Goal: Find specific page/section: Find specific page/section

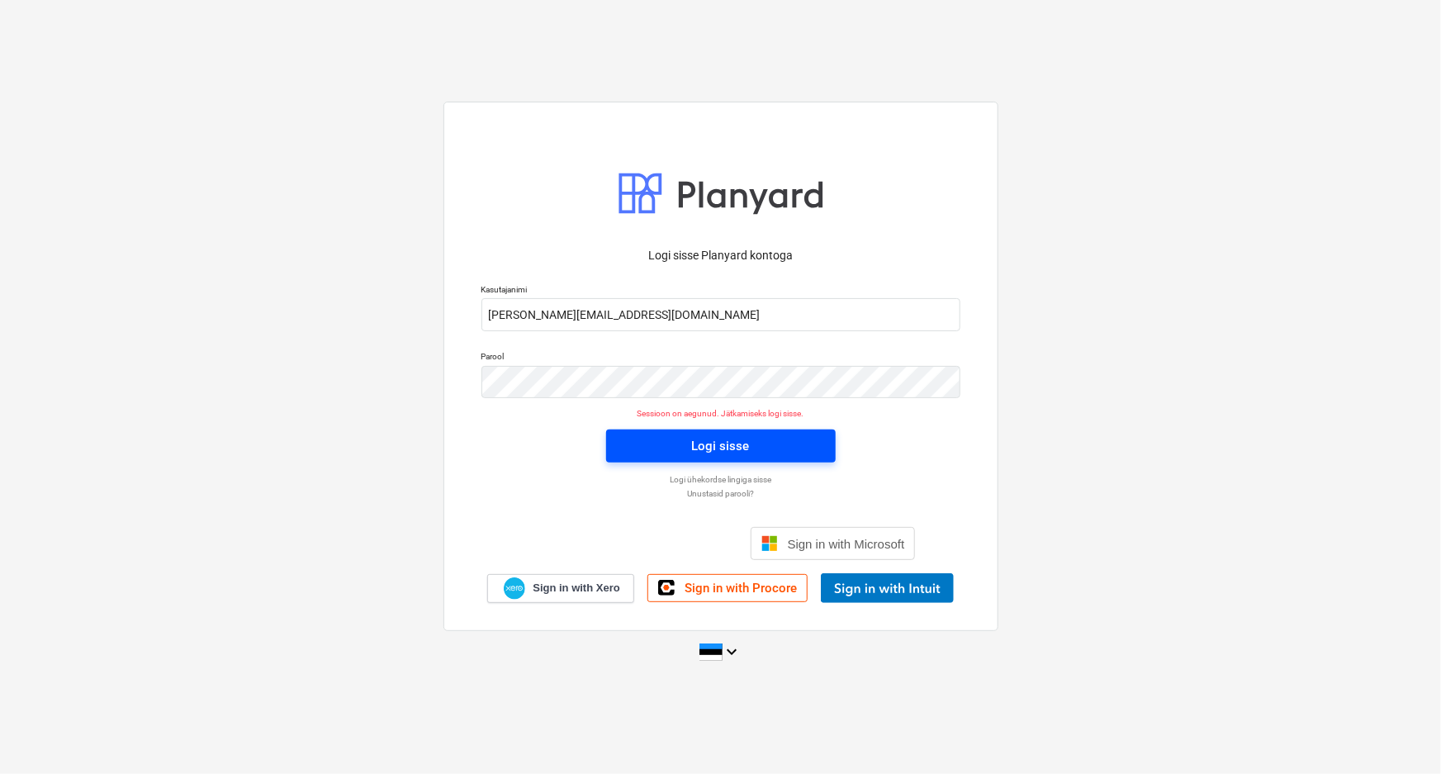
click at [723, 446] on div "Logi sisse" at bounding box center [721, 445] width 58 height 21
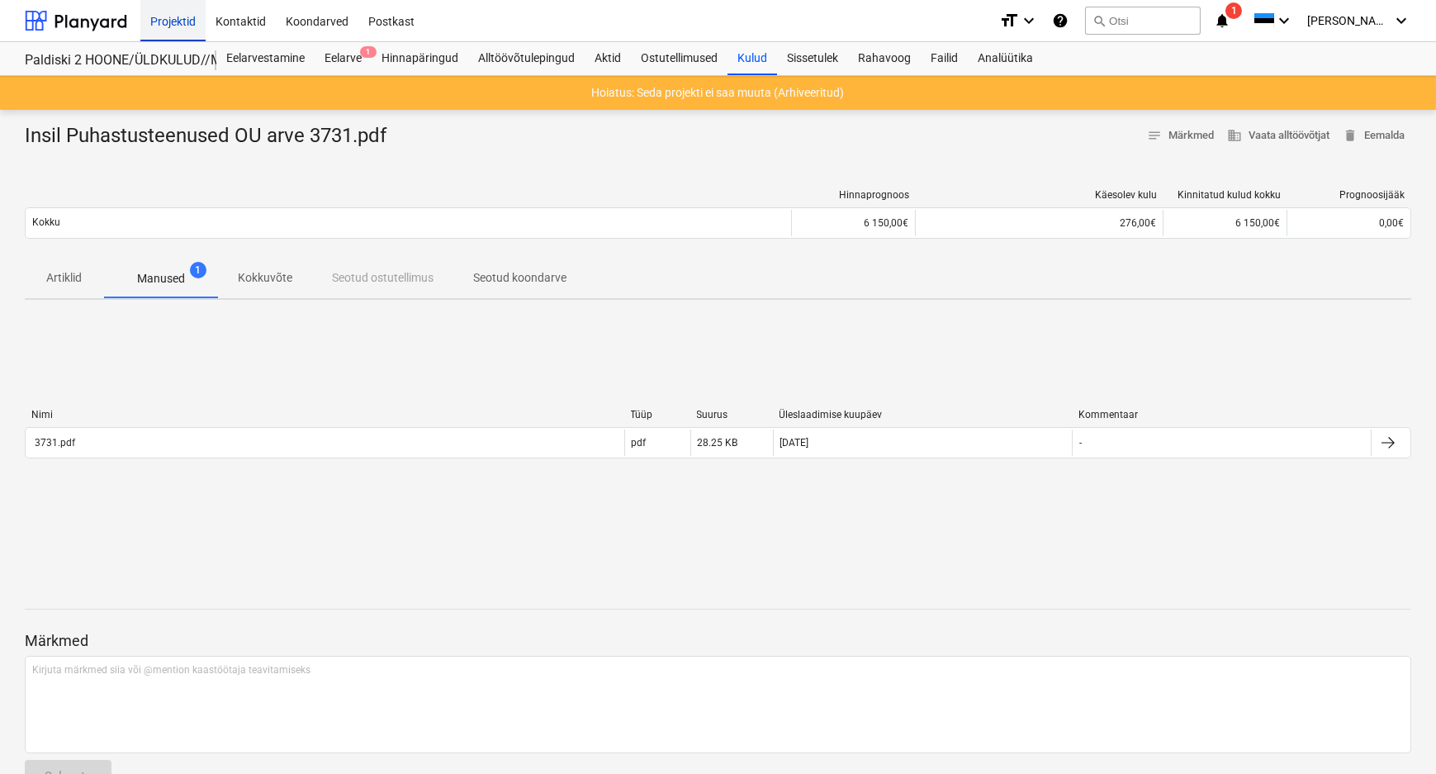
click at [169, 21] on div "Projektid" at bounding box center [172, 20] width 65 height 42
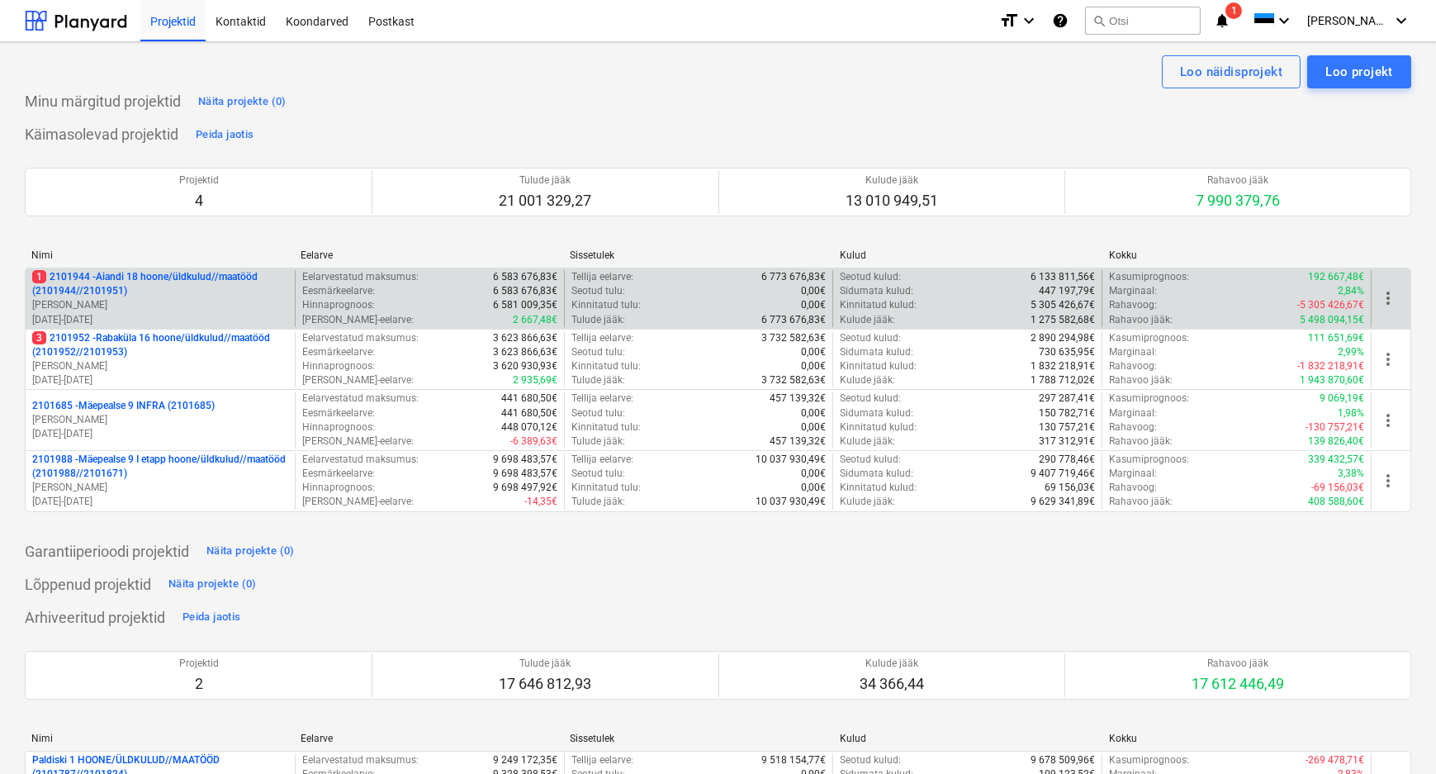
click at [151, 291] on p "1 2101944 - Aiandi 18 hoone/üldkulud//maatööd (2101944//2101951)" at bounding box center [160, 284] width 256 height 28
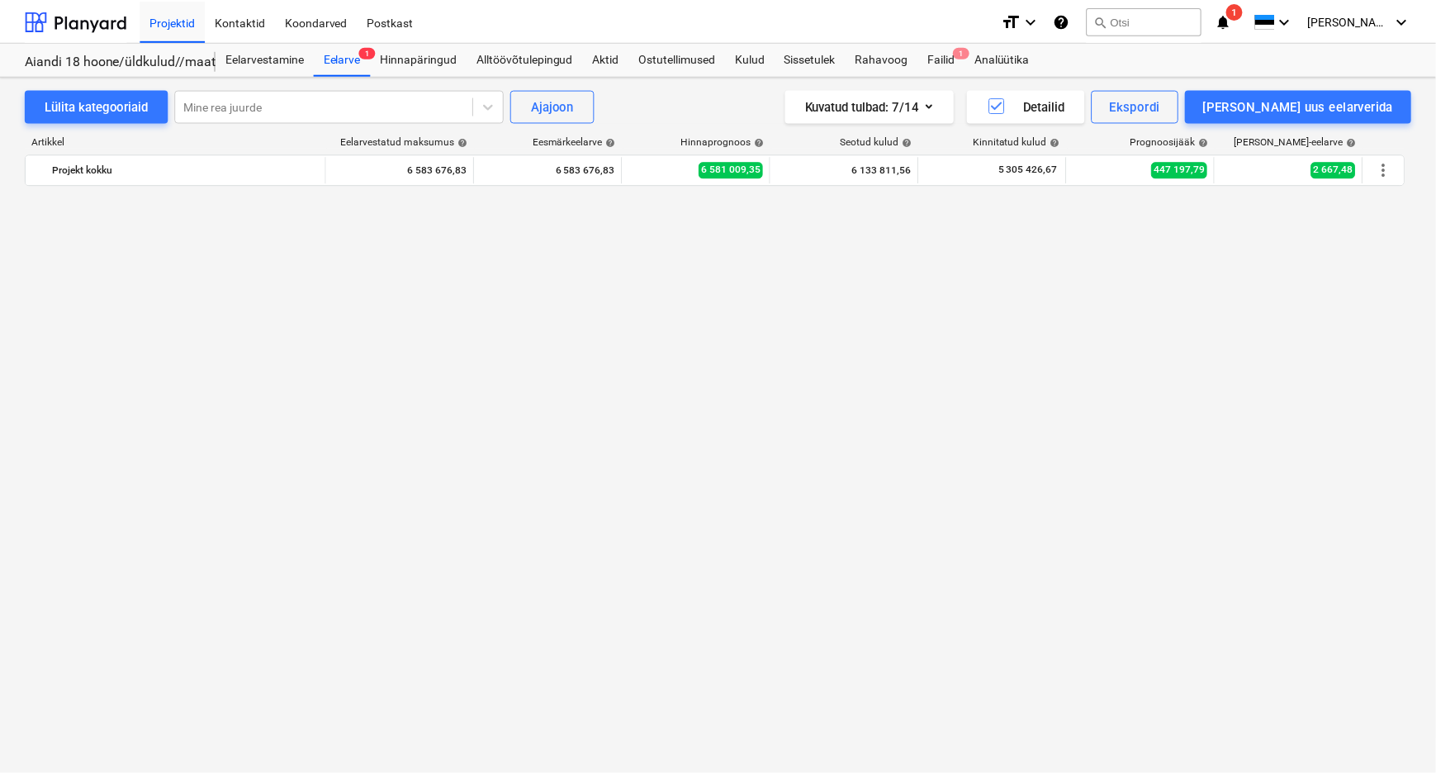
scroll to position [1972, 0]
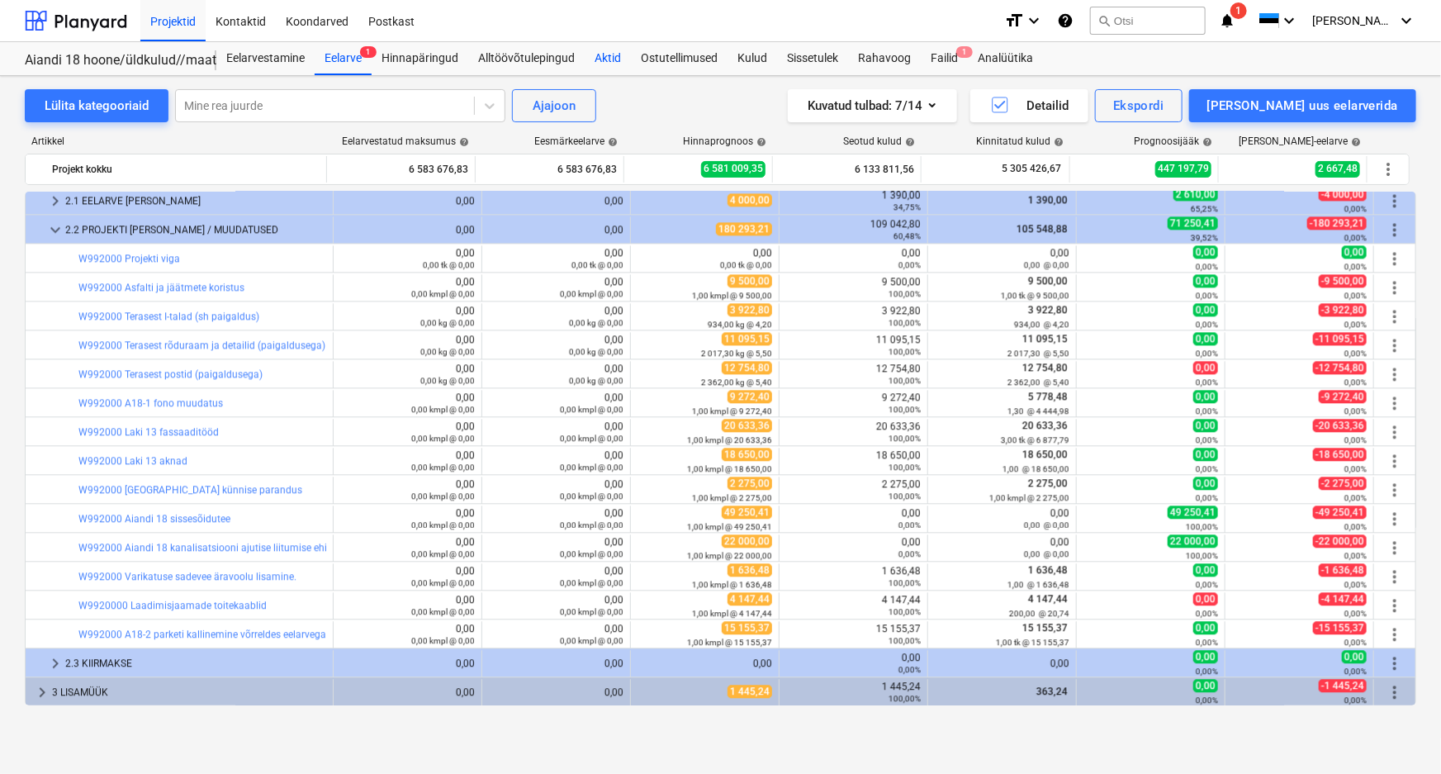
click at [603, 52] on div "Aktid" at bounding box center [608, 58] width 46 height 33
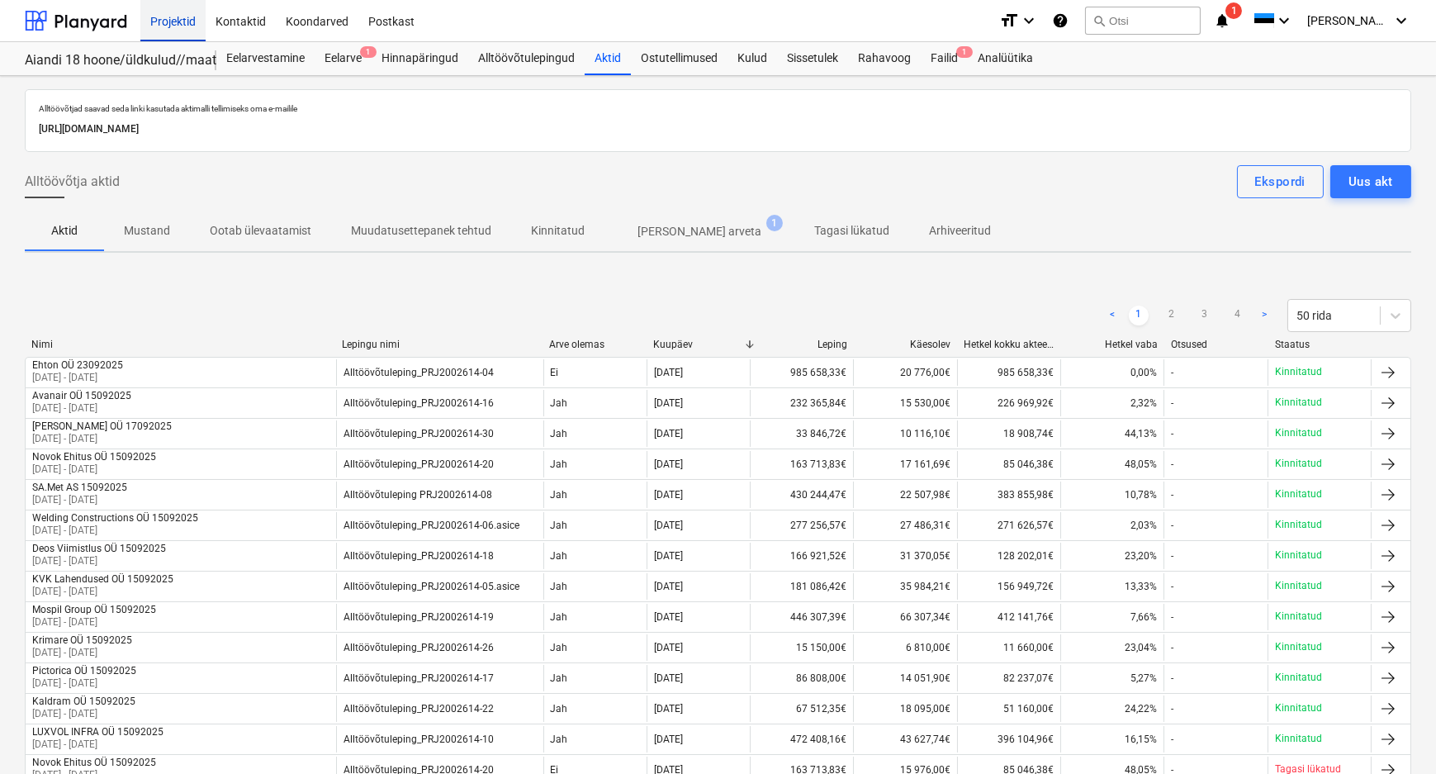
click at [165, 13] on div "Projektid" at bounding box center [172, 20] width 65 height 42
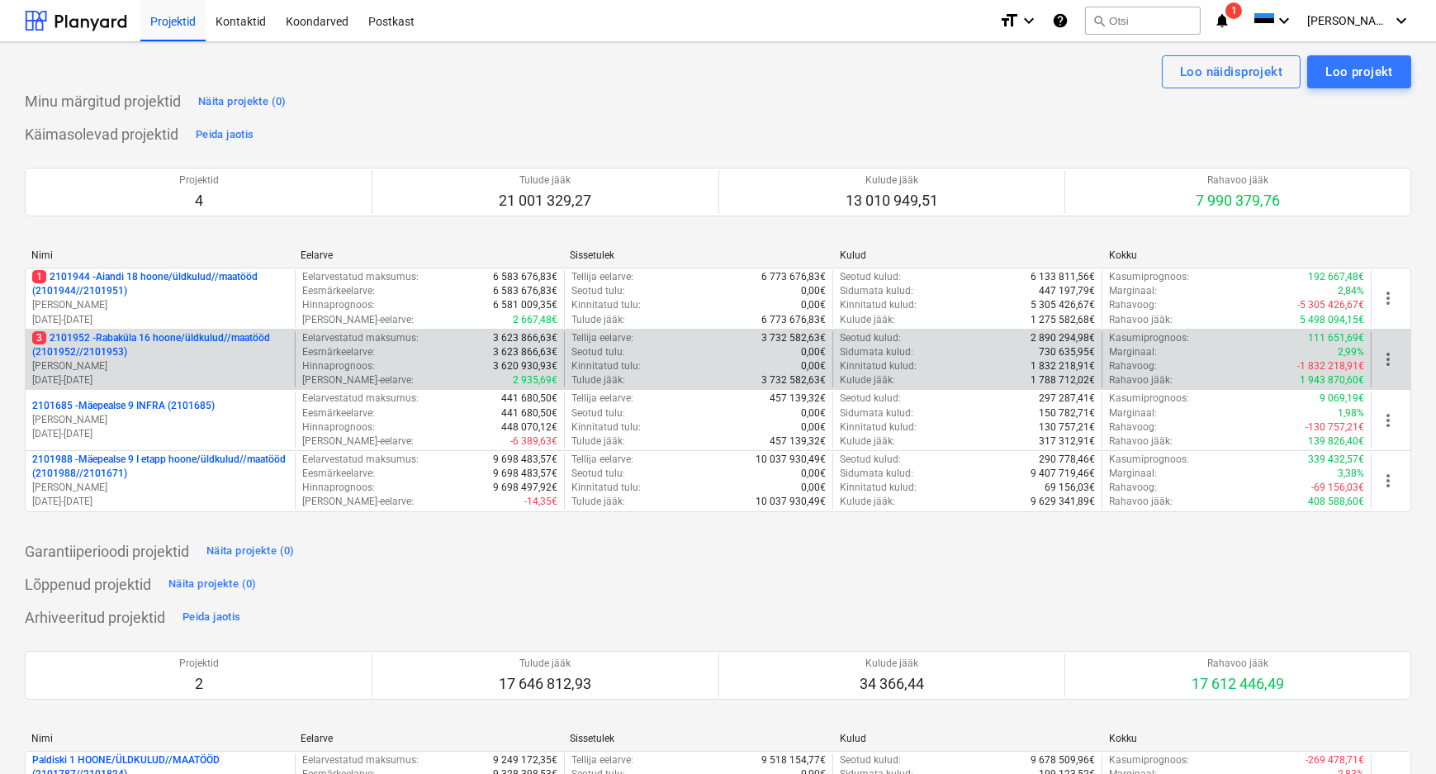
click at [98, 354] on p "3 2101952 - [GEOGRAPHIC_DATA] 16 hoone/üldkulud//maatööd (2101952//2101953)" at bounding box center [160, 345] width 256 height 28
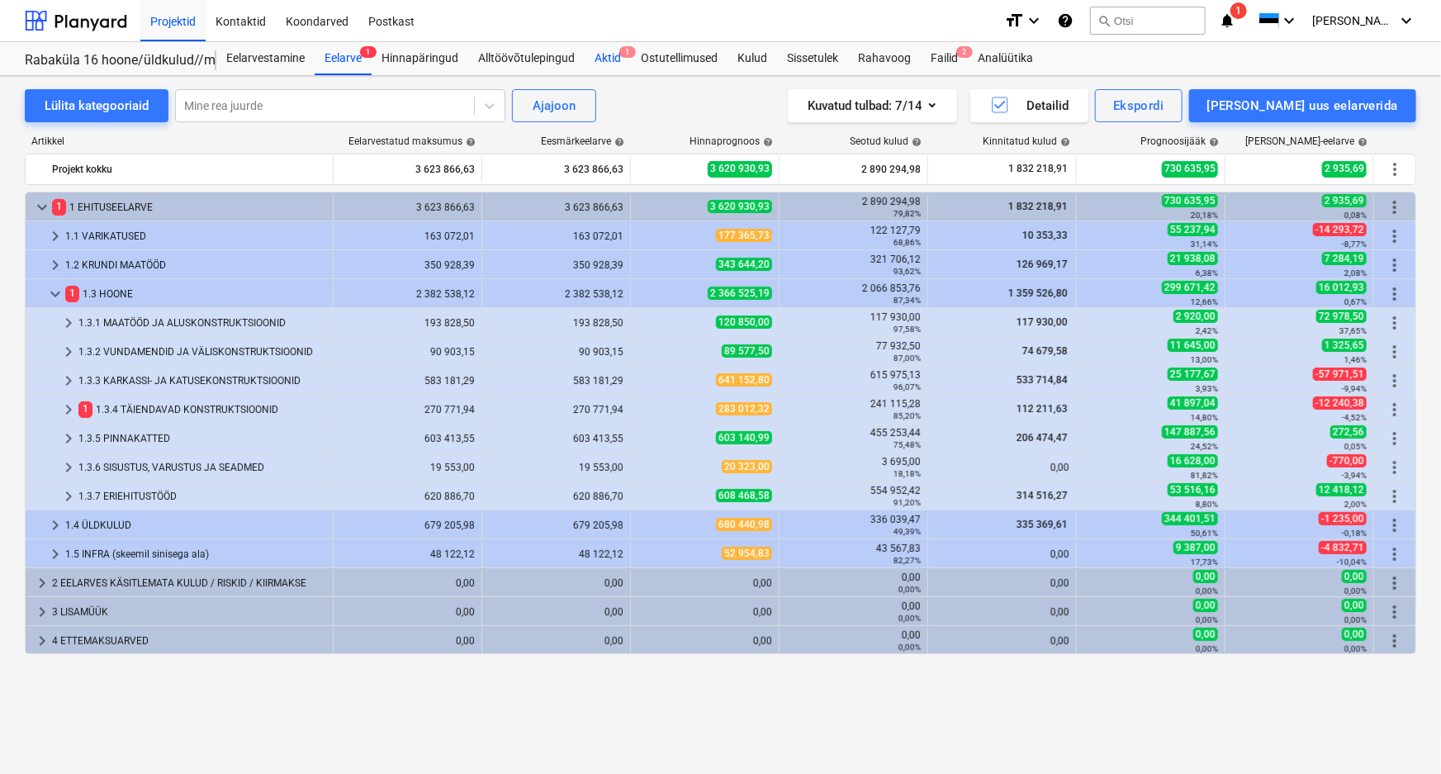
click at [605, 58] on div "Aktid 1" at bounding box center [608, 58] width 46 height 33
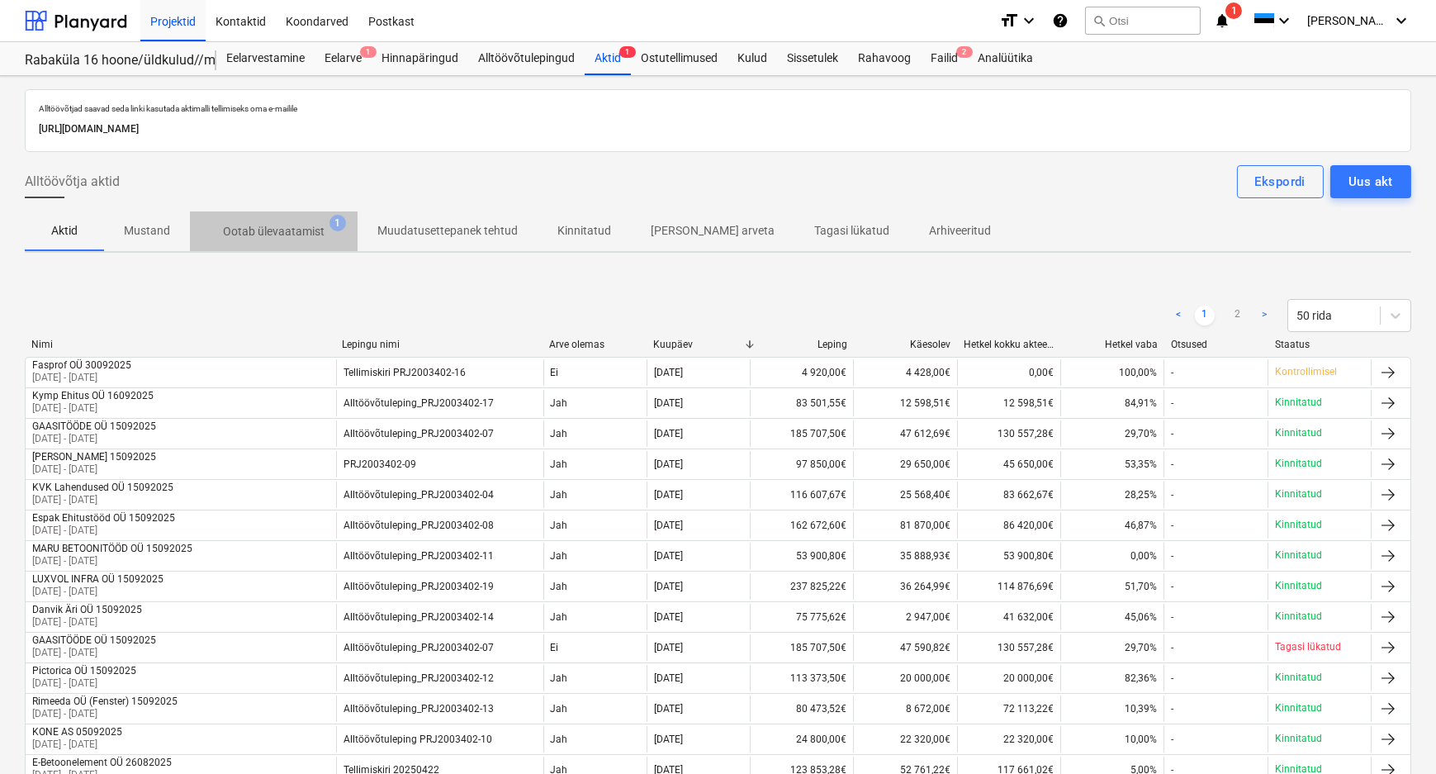
click at [272, 235] on p "Ootab ülevaatamist" at bounding box center [274, 231] width 102 height 17
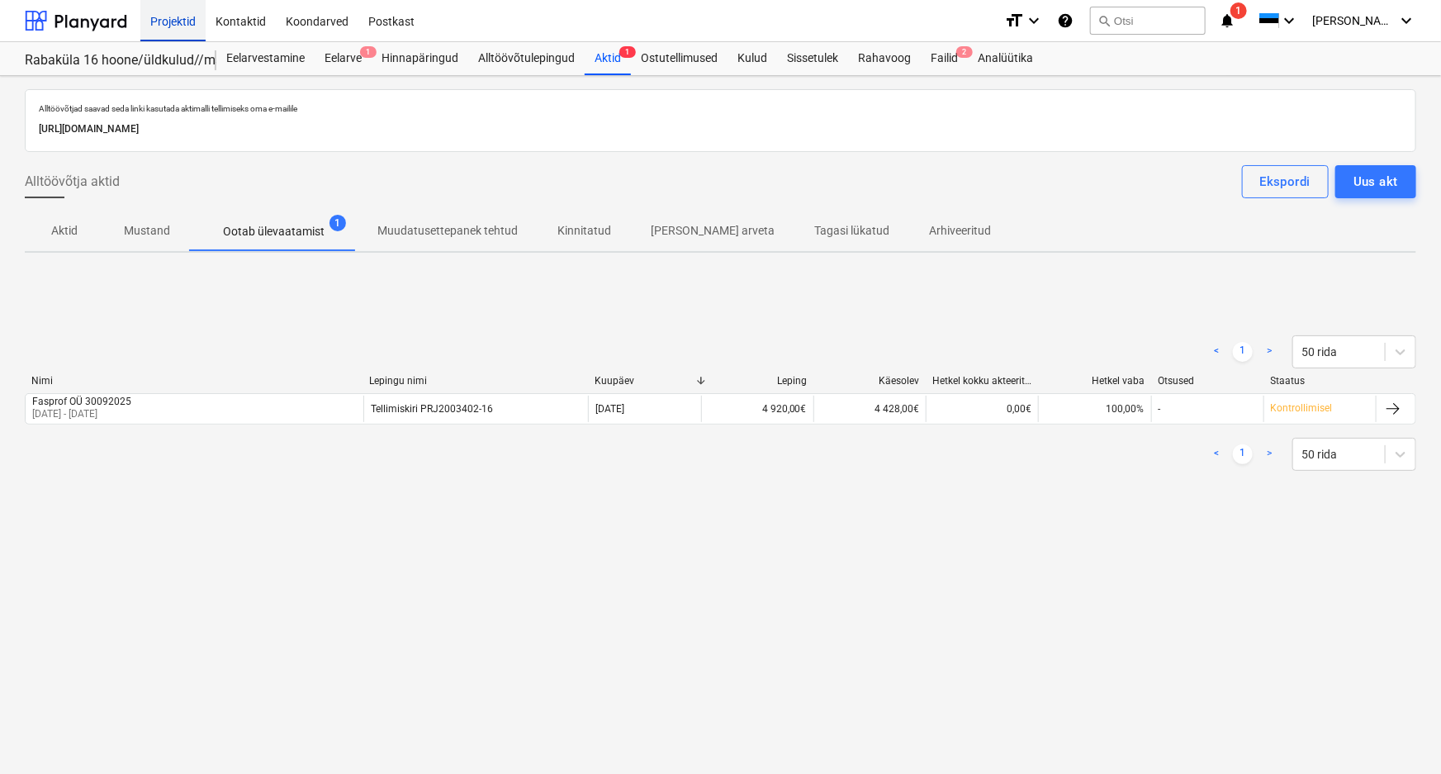
click at [159, 19] on div "Projektid" at bounding box center [172, 20] width 65 height 42
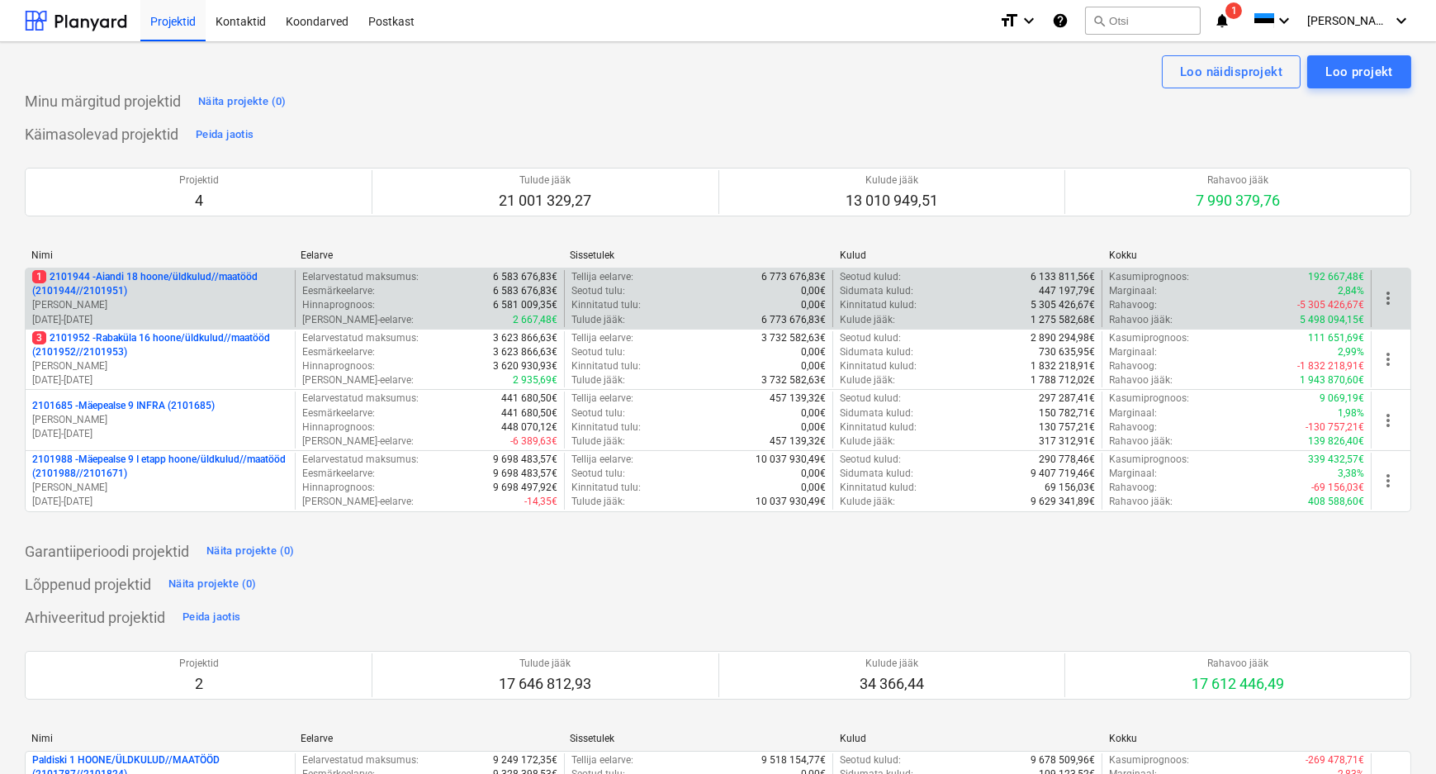
click at [119, 291] on p "1 2101944 - Aiandi 18 hoone/üldkulud//maatööd (2101944//2101951)" at bounding box center [160, 284] width 256 height 28
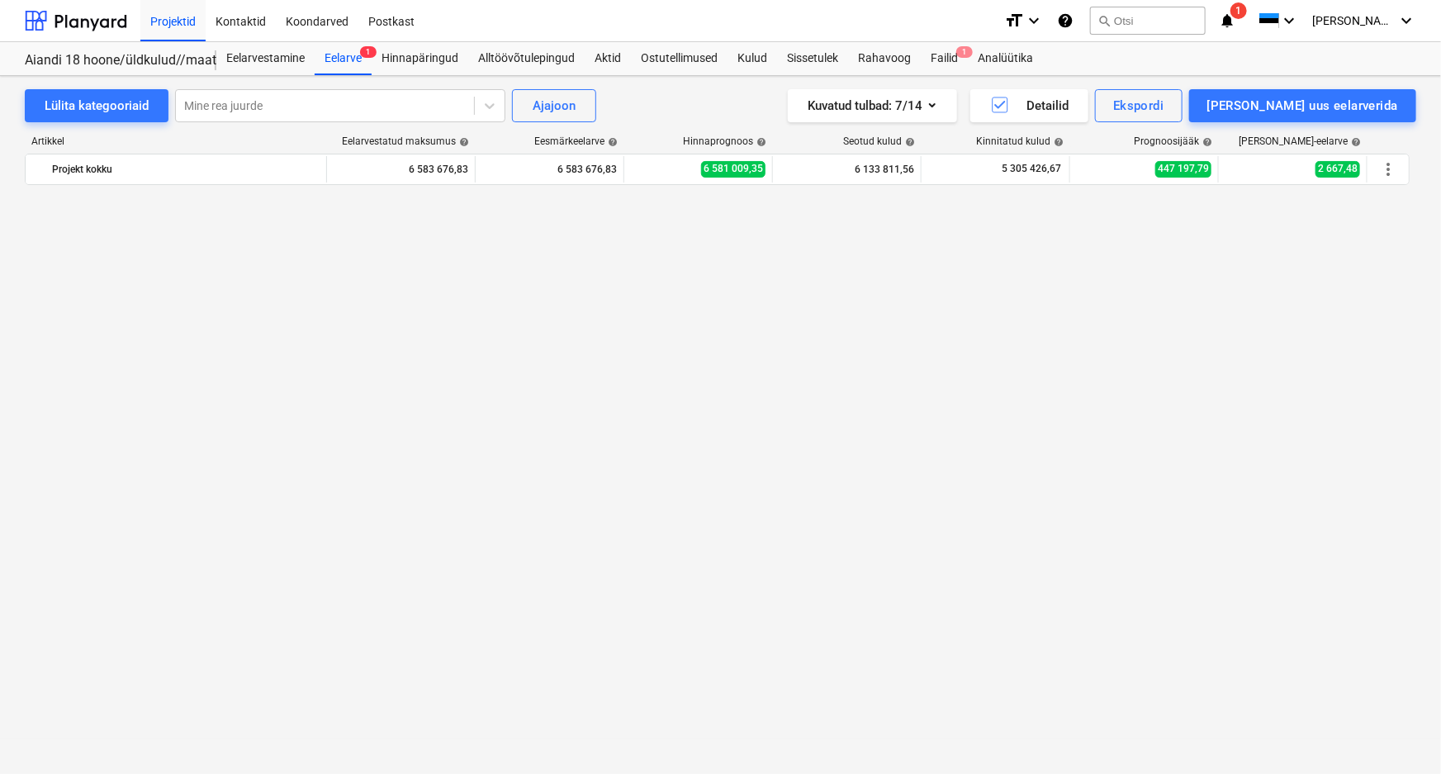
scroll to position [1972, 0]
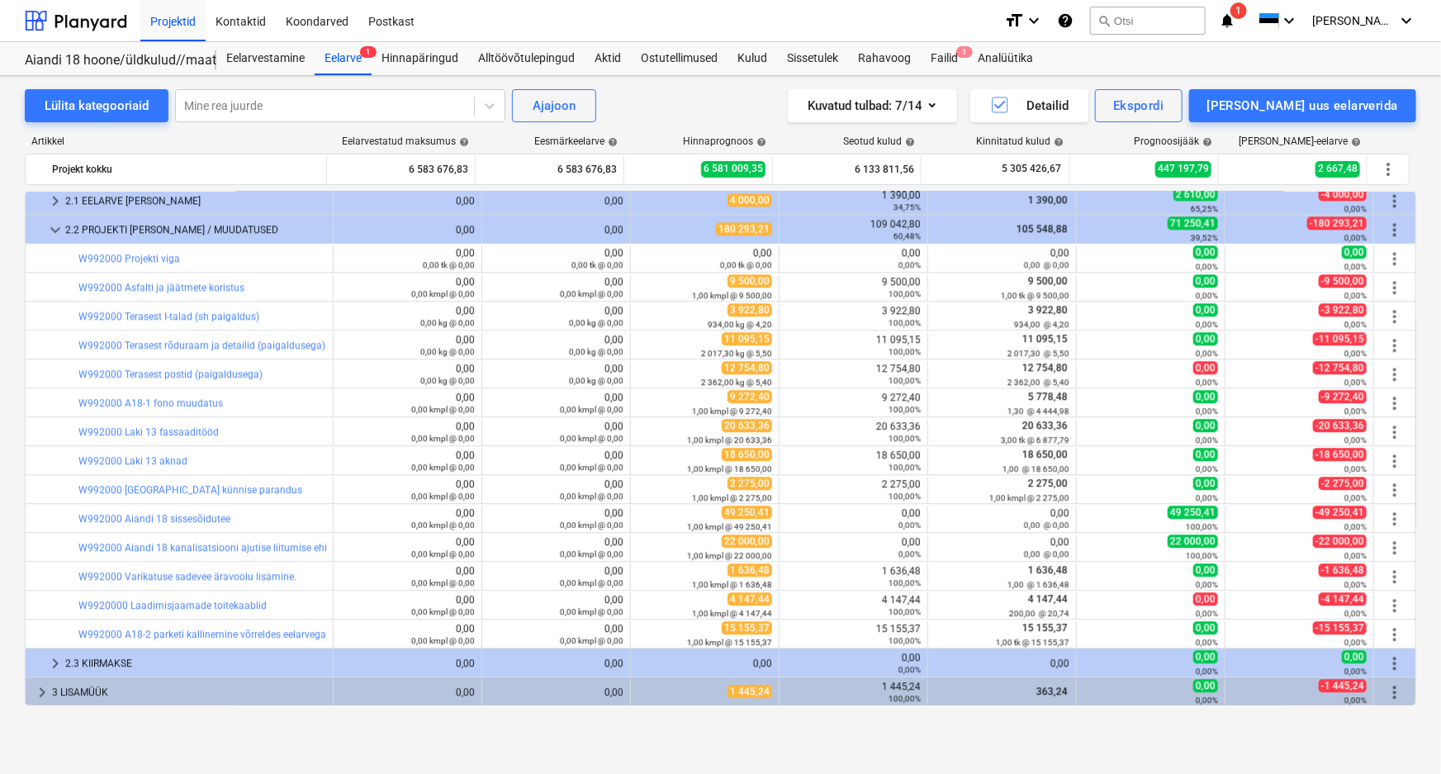
click at [1185, 20] on div "Märkmete laadimine ebaõnnestus" at bounding box center [1126, 17] width 198 height 20
click at [1170, 21] on div "Märkmete laadimine ebaõnnestus" at bounding box center [1126, 17] width 198 height 20
click at [1158, 23] on div "Märkmete laadimine ebaõnnestus" at bounding box center [1126, 17] width 198 height 20
click at [1173, 21] on div "Märkmete laadimine ebaõnnestus" at bounding box center [1126, 17] width 198 height 20
click at [1162, 17] on div "Märkmete laadimine ebaõnnestus" at bounding box center [1126, 17] width 198 height 20
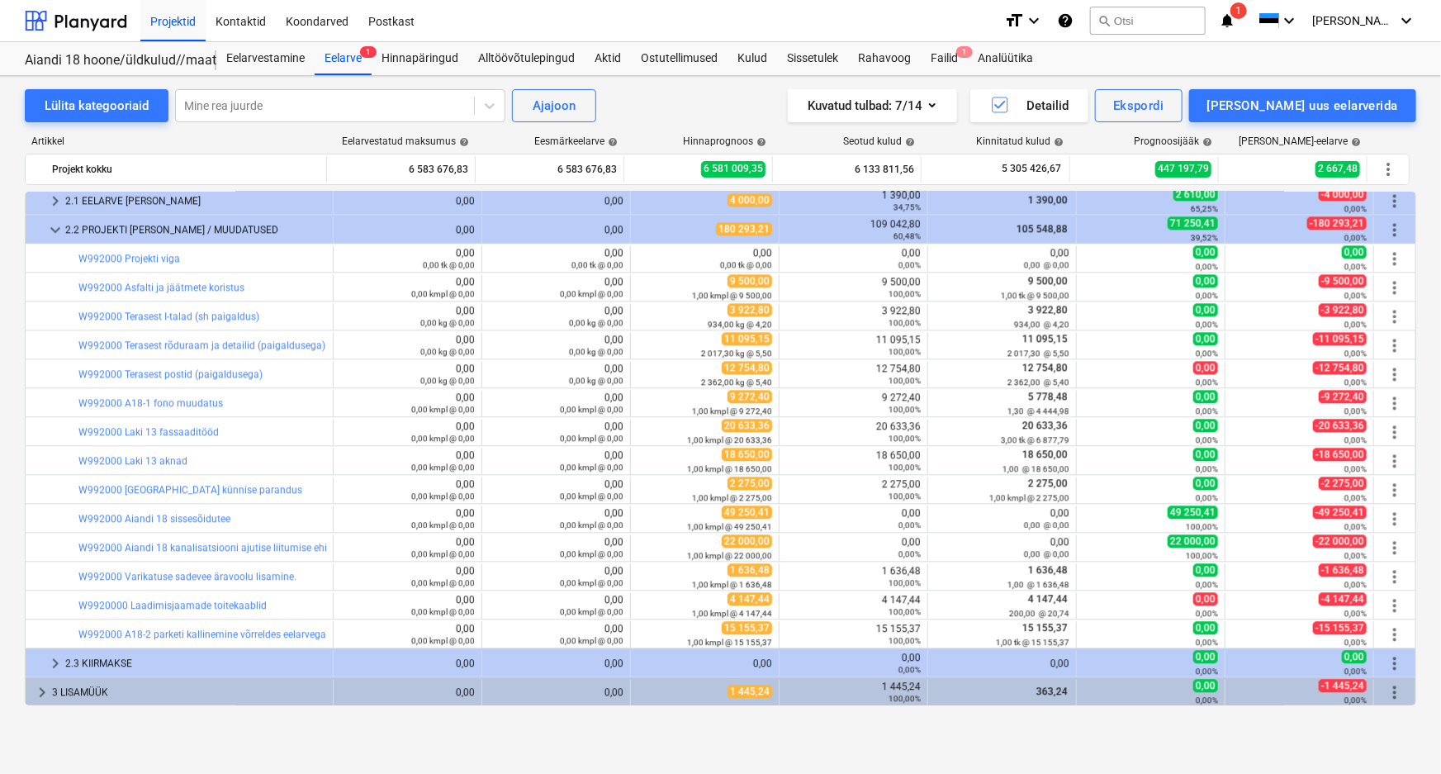
click at [1189, 21] on div "Märkmete laadimine ebaõnnestus" at bounding box center [1126, 17] width 198 height 20
click at [163, 17] on div "Projektid" at bounding box center [172, 20] width 65 height 42
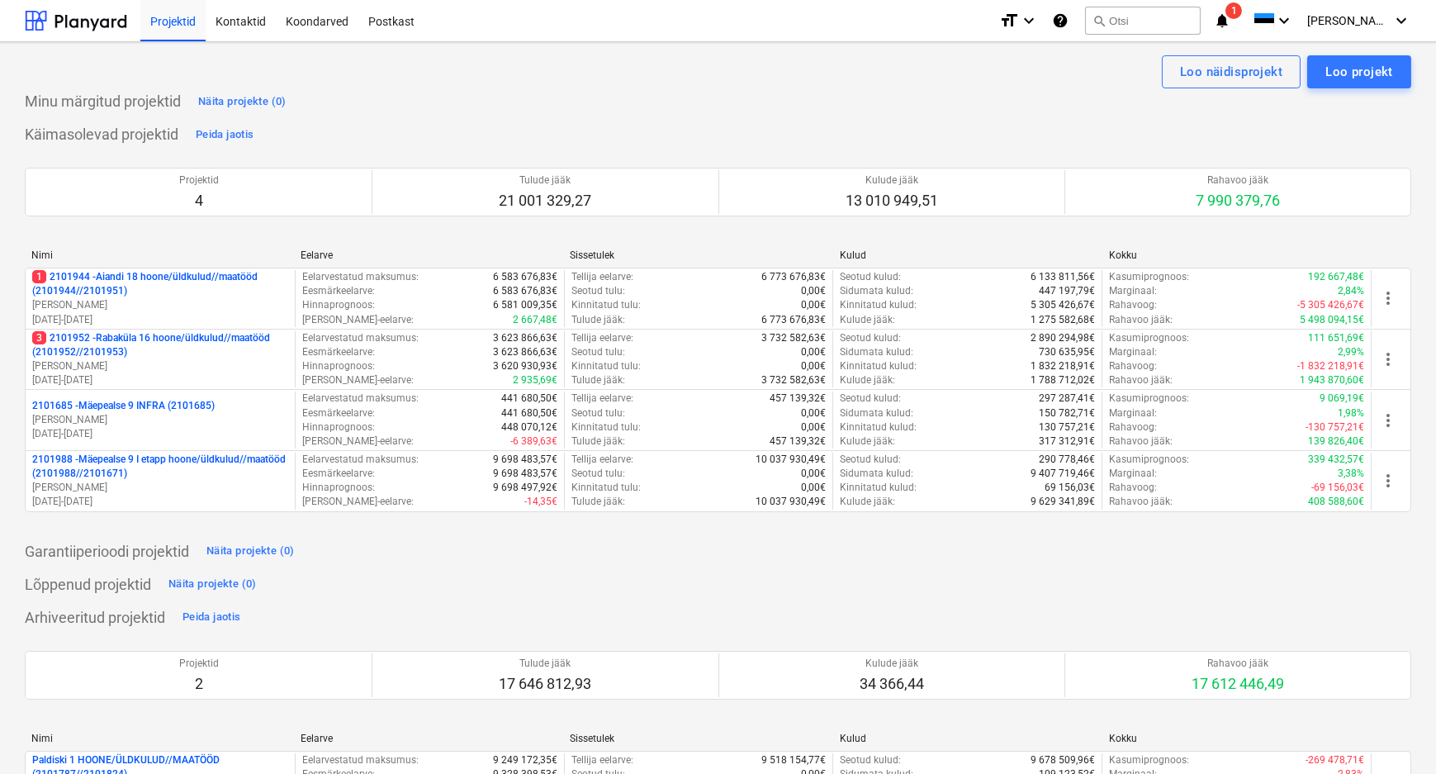
click at [1181, 20] on div "Märkmete laadimine ebaõnnestus" at bounding box center [1121, 17] width 198 height 20
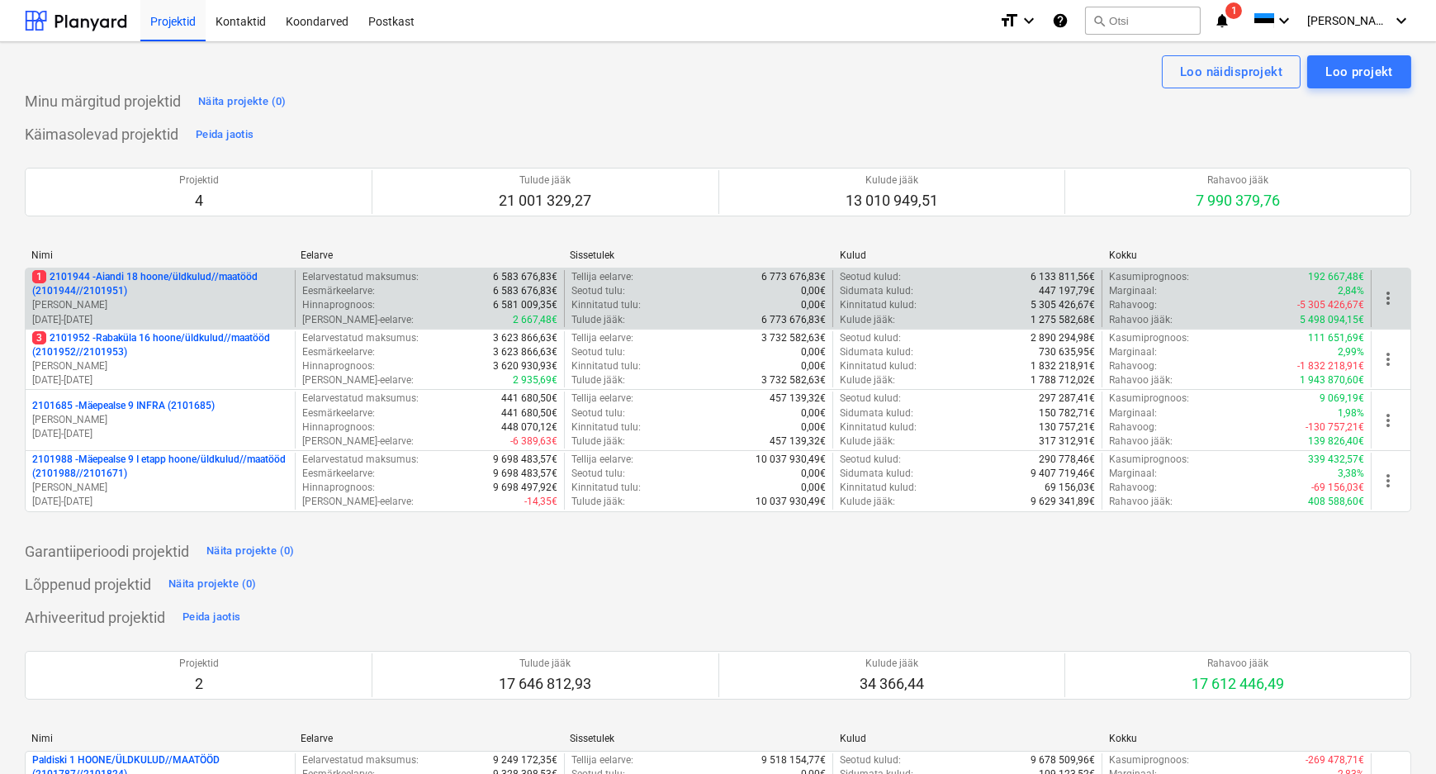
click at [152, 282] on p "1 2101944 - Aiandi 18 hoone/üldkulud//maatööd (2101944//2101951)" at bounding box center [160, 284] width 256 height 28
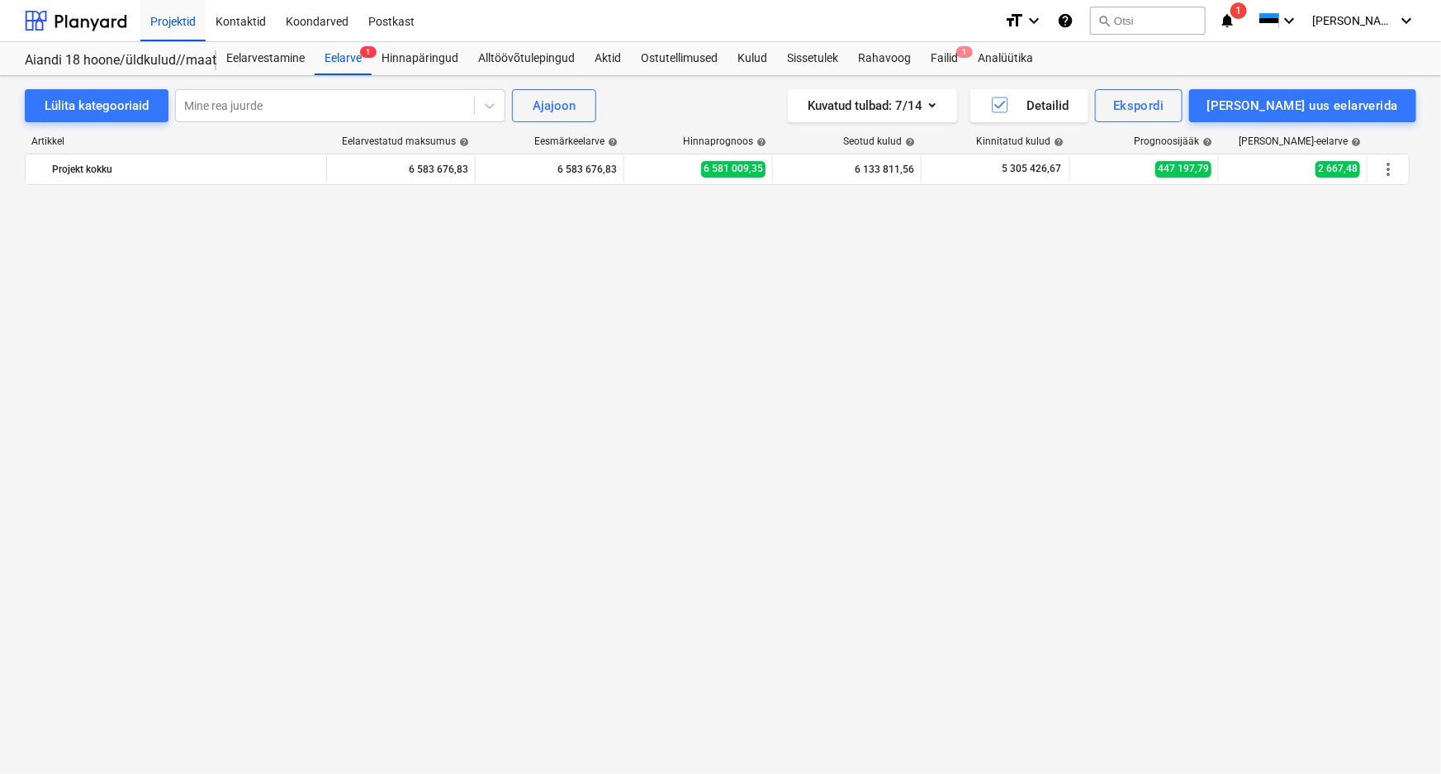
scroll to position [1972, 0]
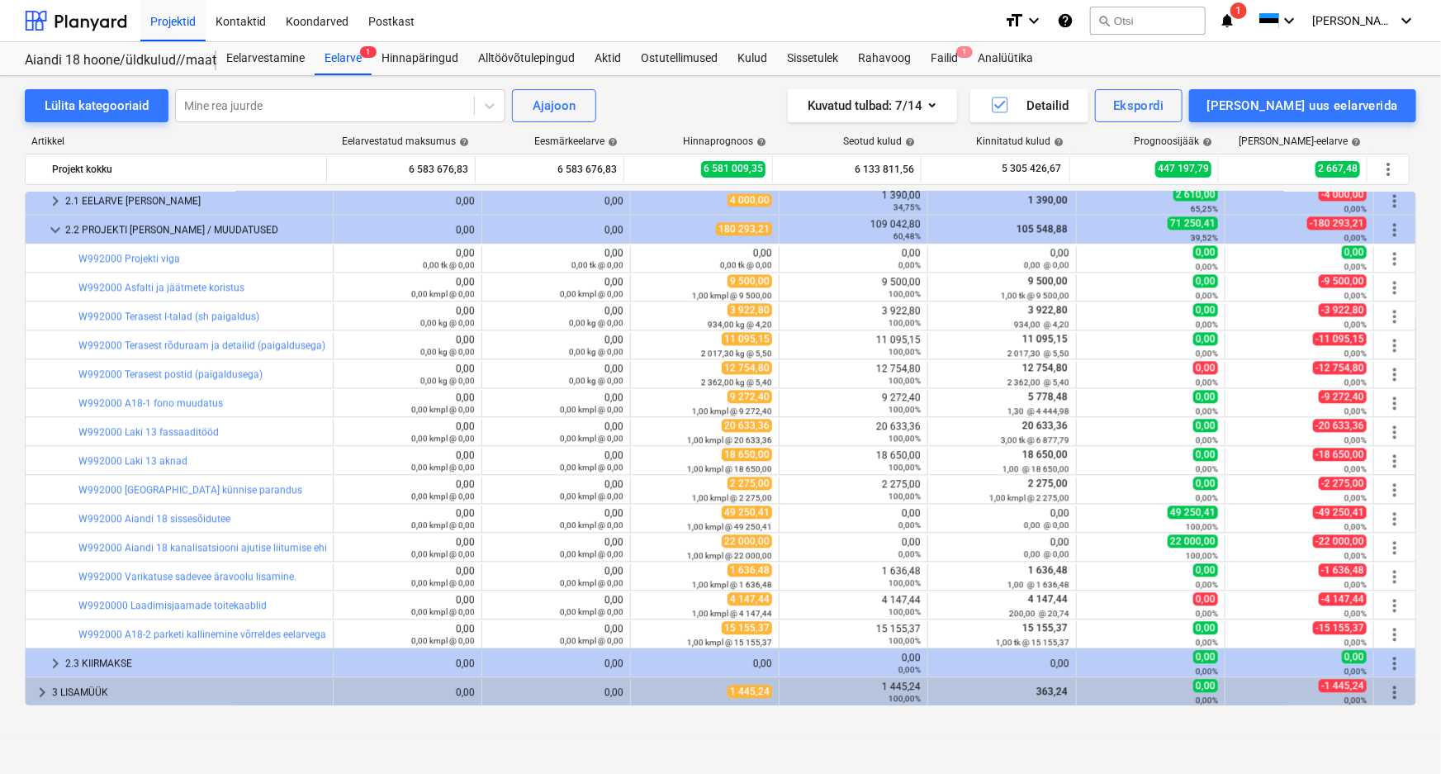
click at [1191, 21] on div "Märkmete laadimine ebaõnnestus" at bounding box center [1126, 17] width 198 height 20
click at [1275, 8] on div "Märkmete laadimine ebaõnnestus" at bounding box center [1210, 17] width 446 height 35
click at [1155, 18] on div "Märkmete laadimine ebaõnnestus" at bounding box center [1126, 17] width 198 height 20
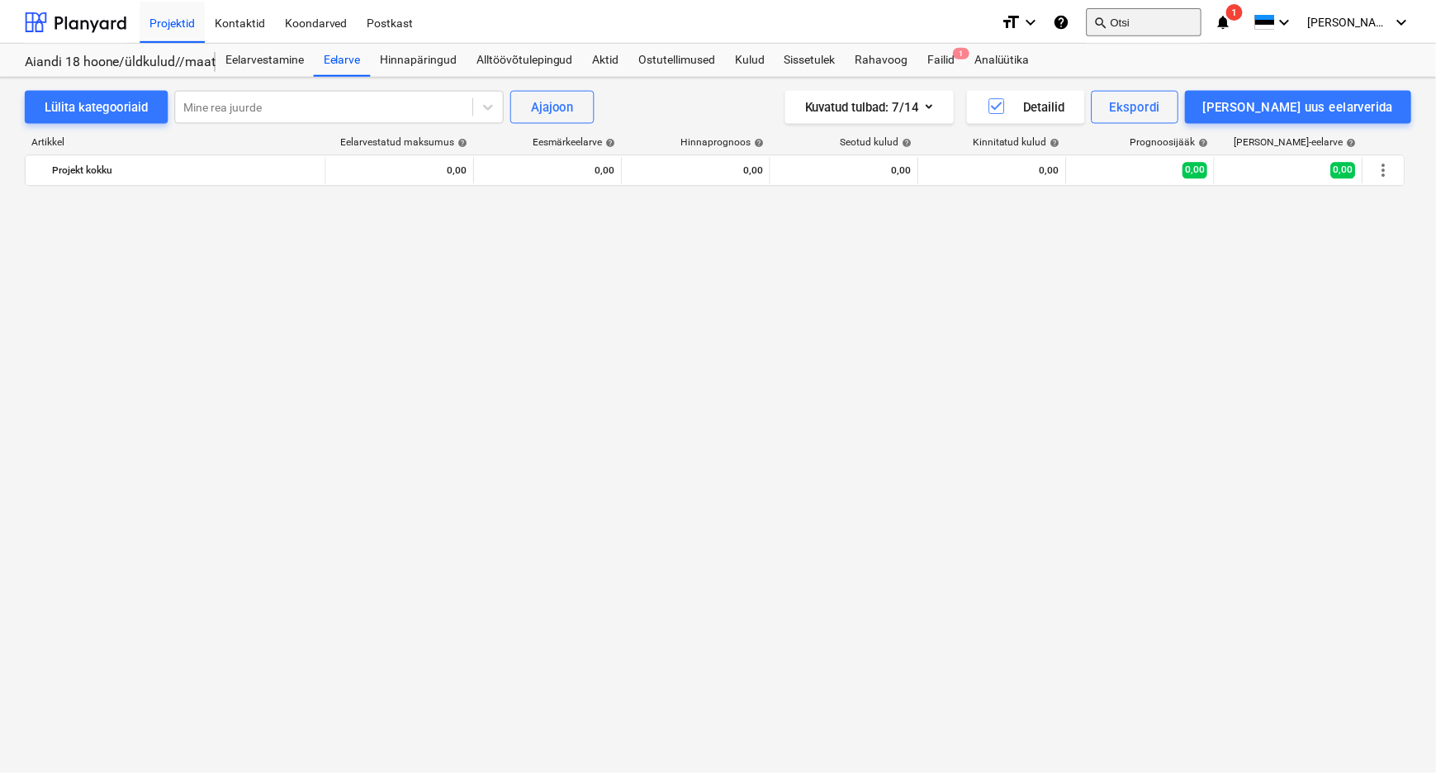
scroll to position [1972, 0]
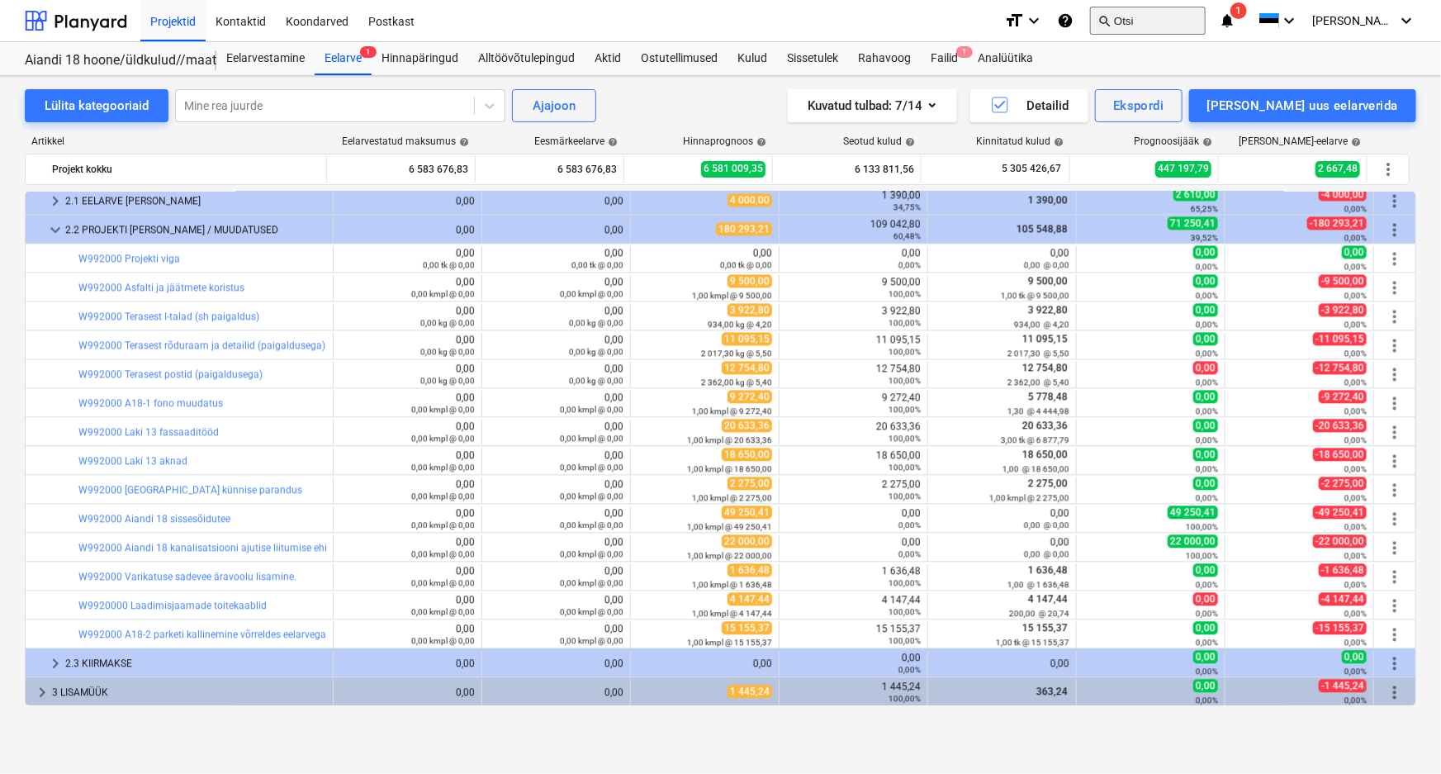
click at [1169, 25] on button "search Otsi" at bounding box center [1148, 21] width 116 height 28
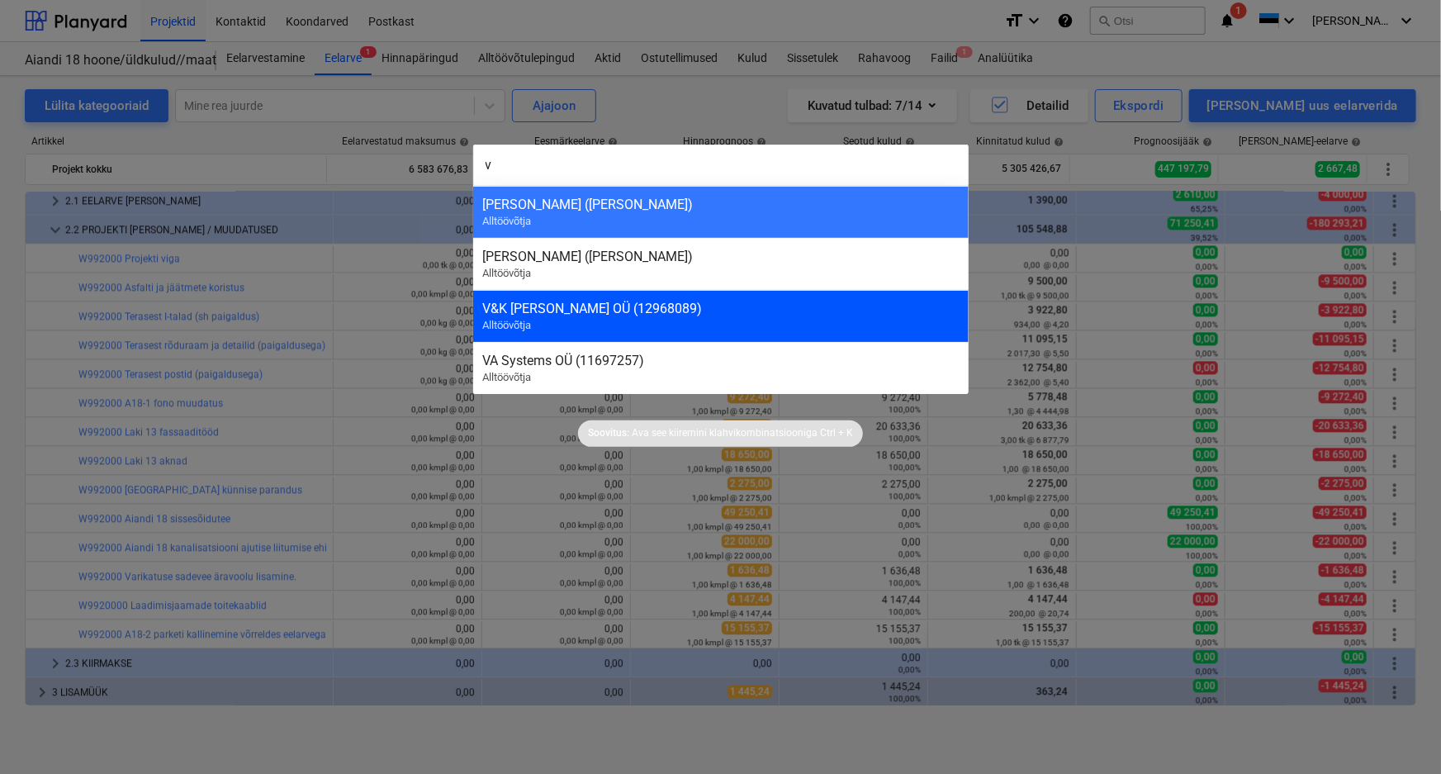
type input "v"
click at [515, 320] on span "Alltöövõtja" at bounding box center [507, 325] width 49 height 12
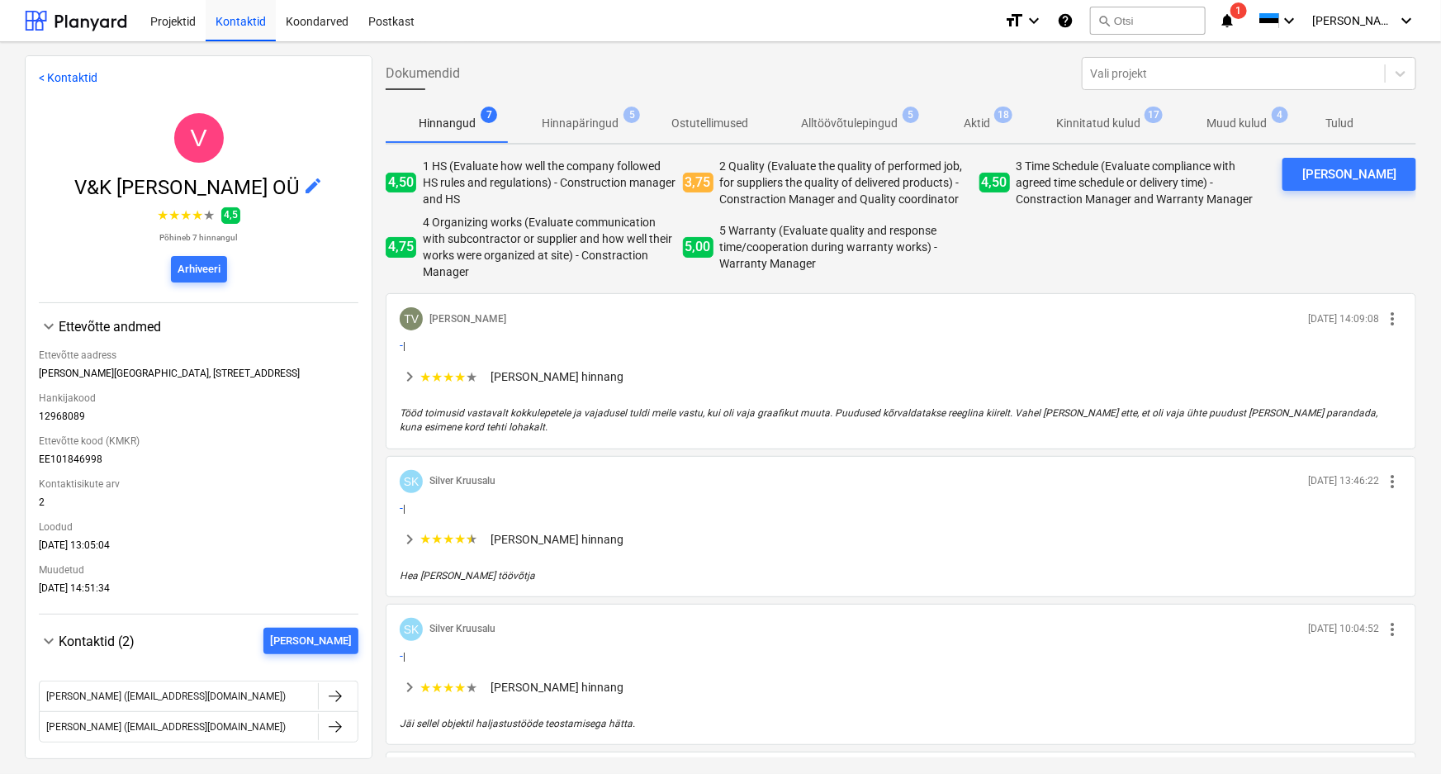
click at [980, 122] on p "Aktid" at bounding box center [977, 123] width 26 height 17
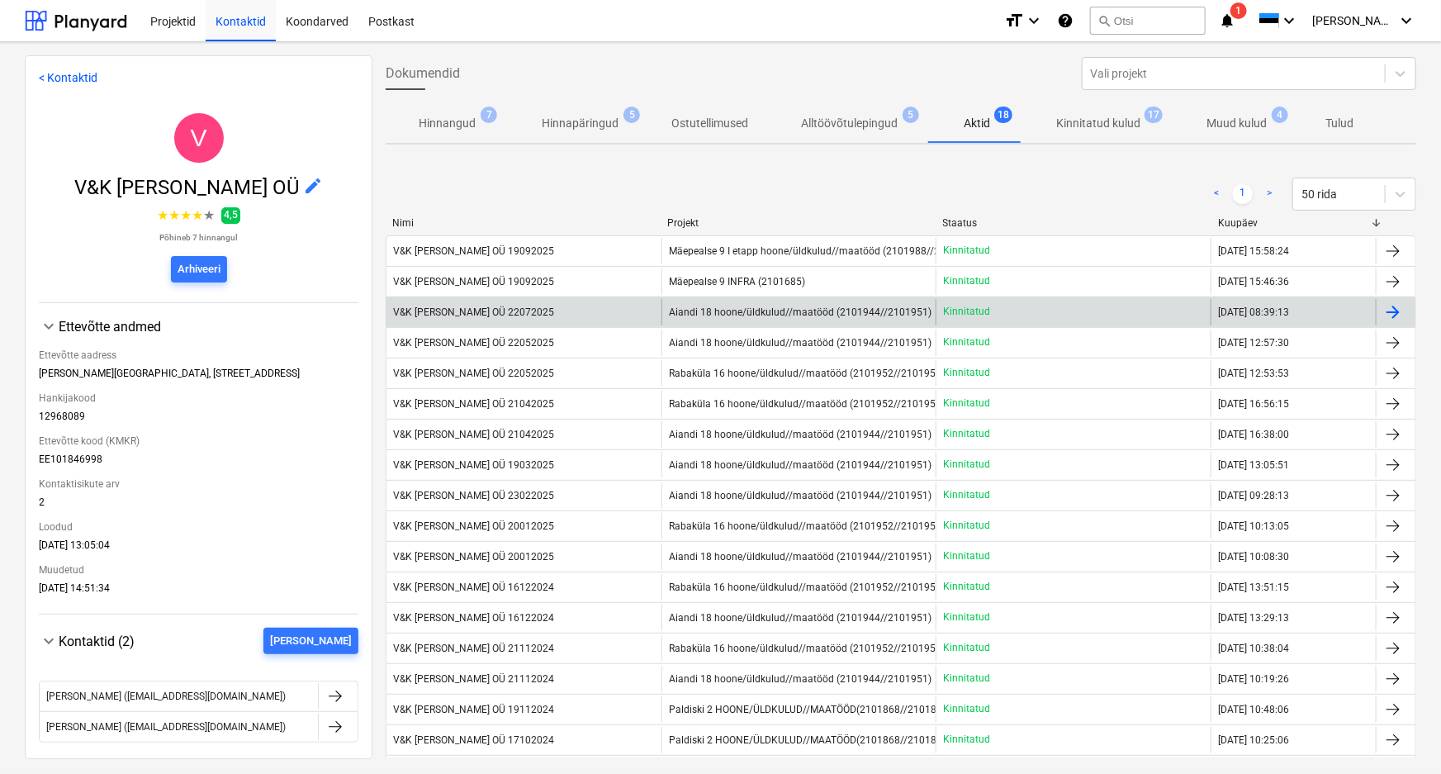
click at [440, 308] on div "V&K [PERSON_NAME] OÜ 22072025" at bounding box center [473, 312] width 161 height 12
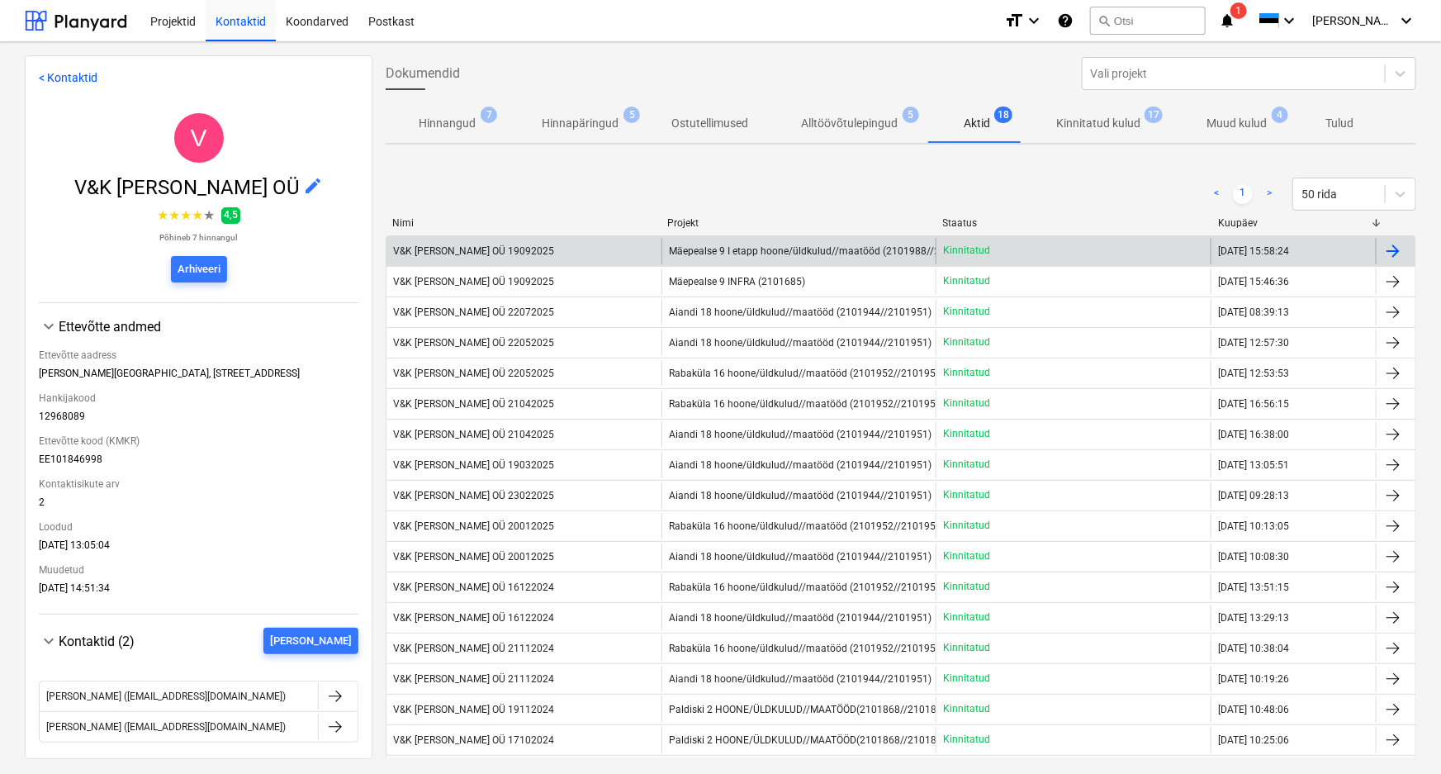
click at [463, 247] on div "V&K Teed OÜ 19092025" at bounding box center [473, 251] width 161 height 12
